Goal: Navigation & Orientation: Find specific page/section

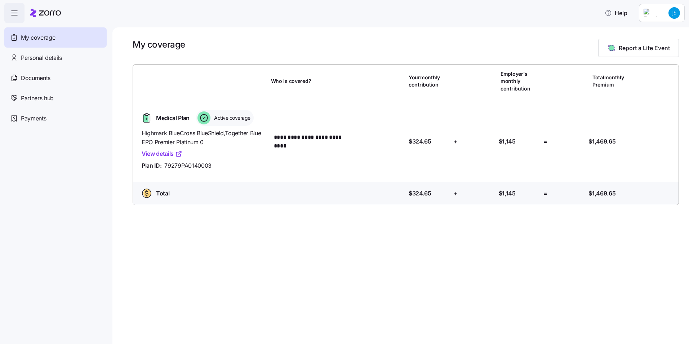
click at [150, 156] on link "View details" at bounding box center [162, 153] width 41 height 9
click at [34, 39] on span "My coverage" at bounding box center [38, 37] width 34 height 9
click at [41, 60] on span "Personal details" at bounding box center [41, 57] width 41 height 9
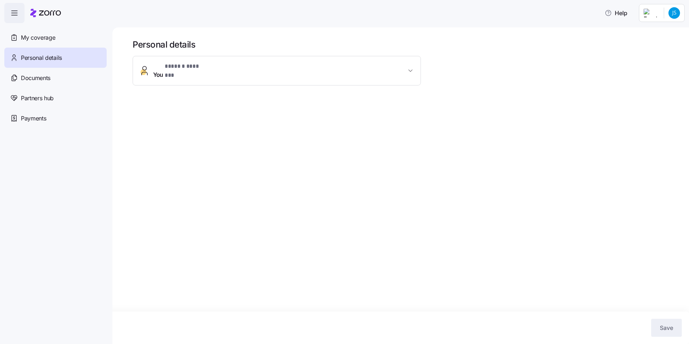
click at [305, 66] on span "You * ****** ******* *" at bounding box center [279, 70] width 253 height 17
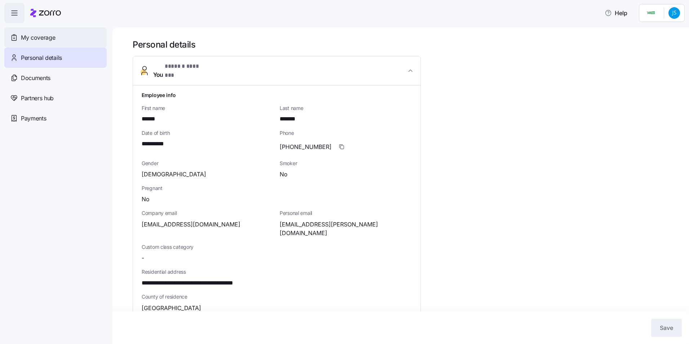
click at [32, 33] on span "My coverage" at bounding box center [38, 37] width 34 height 9
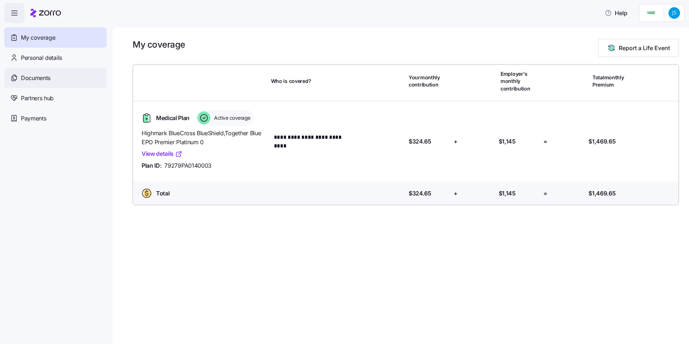
click at [42, 81] on span "Documents" at bounding box center [36, 77] width 30 height 9
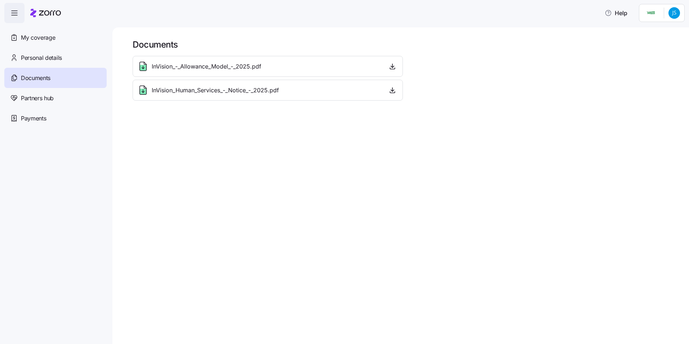
click at [281, 67] on div "InVision_-_Allowance_Model_-_2025.pdf" at bounding box center [267, 67] width 261 height 12
click at [210, 91] on span "InVision_Human_Services_-_Notice_-_2025.pdf" at bounding box center [215, 90] width 127 height 9
click at [390, 90] on icon "button" at bounding box center [392, 89] width 7 height 7
click at [9, 10] on span "button" at bounding box center [14, 12] width 19 height 19
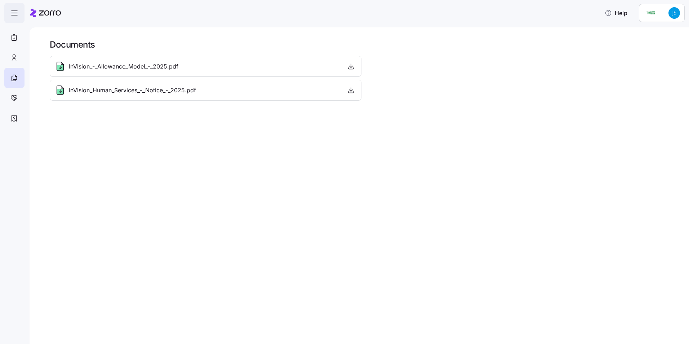
click at [12, 12] on icon "button" at bounding box center [14, 13] width 9 height 9
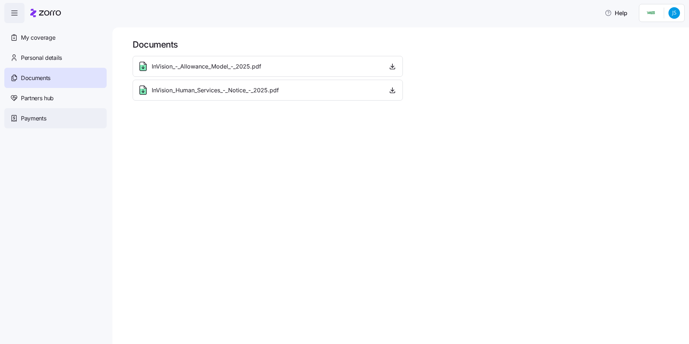
click at [39, 117] on span "Payments" at bounding box center [33, 118] width 25 height 9
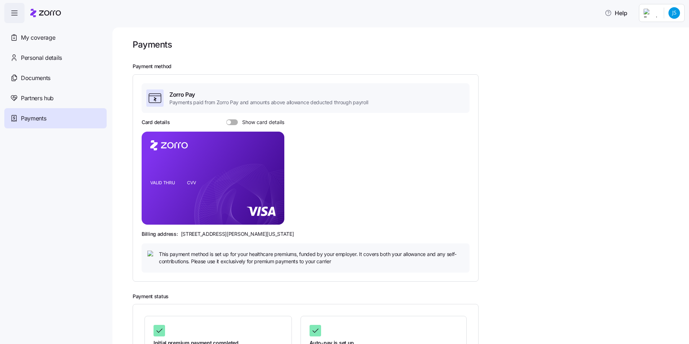
click at [227, 123] on span at bounding box center [229, 122] width 4 height 4
click at [226, 119] on input "Show card details" at bounding box center [226, 119] width 0 height 0
click at [236, 121] on span at bounding box center [235, 122] width 4 height 4
click at [226, 119] on input "Show card details" at bounding box center [226, 119] width 0 height 0
click at [24, 99] on span "Partners hub" at bounding box center [37, 98] width 33 height 9
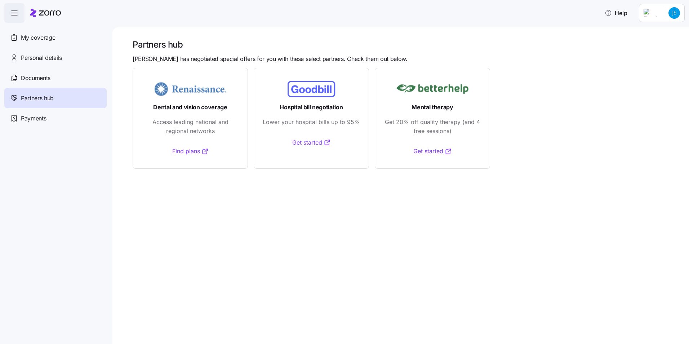
click at [185, 151] on link "Find plans" at bounding box center [190, 151] width 36 height 9
